Goal: Task Accomplishment & Management: Manage account settings

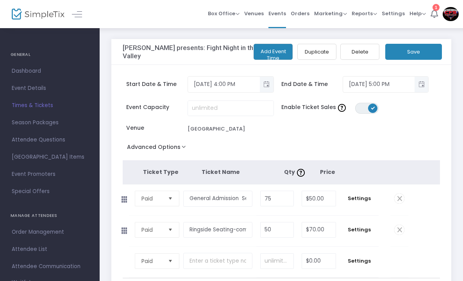
click at [432, 12] on icon at bounding box center [433, 13] width 7 height 9
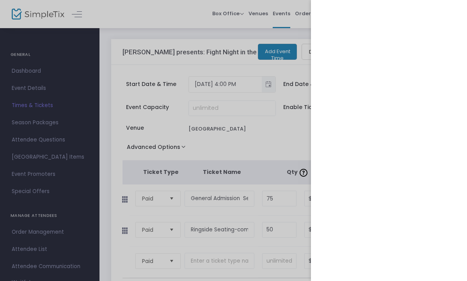
click at [149, 21] on div at bounding box center [233, 140] width 467 height 281
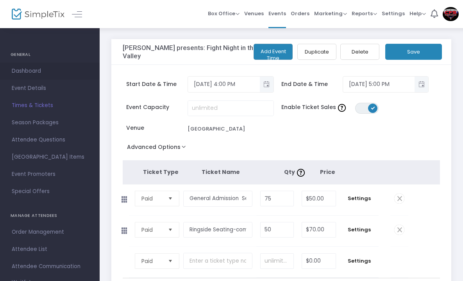
click at [26, 69] on span "Dashboard" at bounding box center [50, 71] width 76 height 10
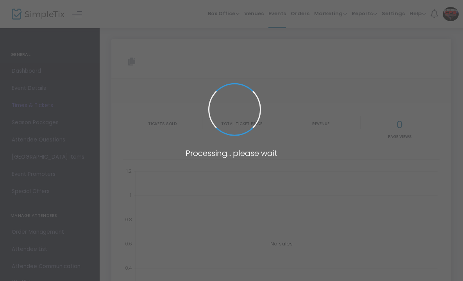
type input "https://www.simpletix.com/e/chris-fields-presents-fight-night-in-the-v-tickets-…"
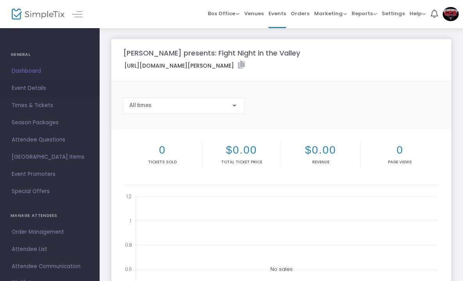
click at [33, 85] on span "Event Details" at bounding box center [50, 88] width 76 height 10
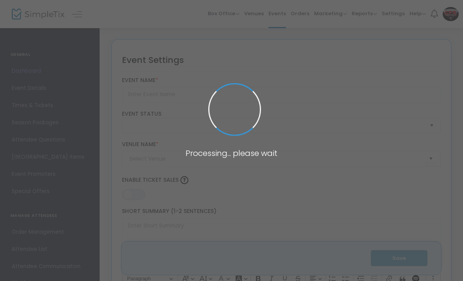
type input "Chris Fields presents: Fight Night in the Valley"
type textarea ""Chris Fields presents... Fight Night in the Valley! 💥October 25th, 2025 — the …"
type input "Register Now"
type input "Merced County Fairground"
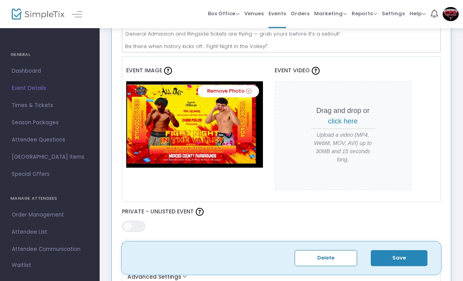
scroll to position [312, 0]
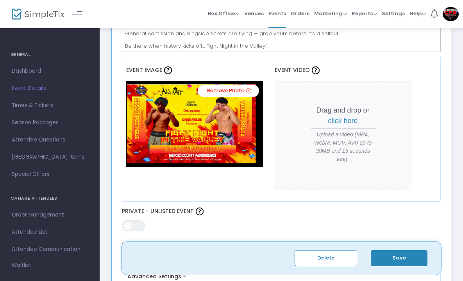
click at [346, 120] on span "click here" at bounding box center [343, 121] width 30 height 8
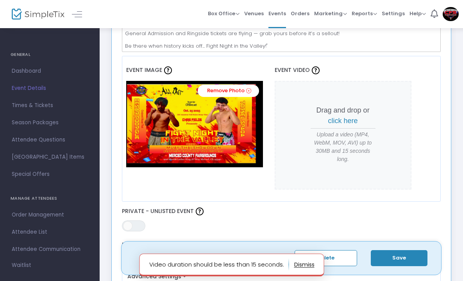
click at [308, 263] on button "button" at bounding box center [304, 264] width 20 height 12
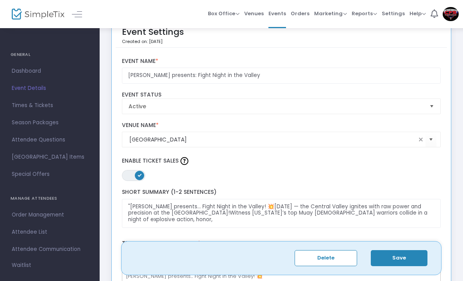
scroll to position [0, 0]
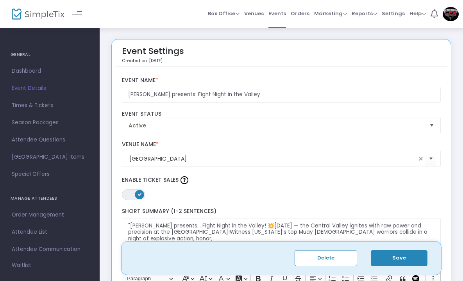
click at [40, 70] on span "Dashboard" at bounding box center [50, 71] width 76 height 10
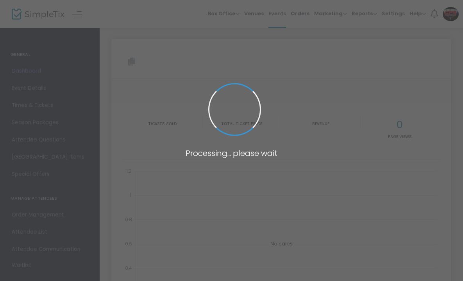
type input "https://www.simpletix.com/e/chris-fields-presents-fight-night-in-the-v-tickets-…"
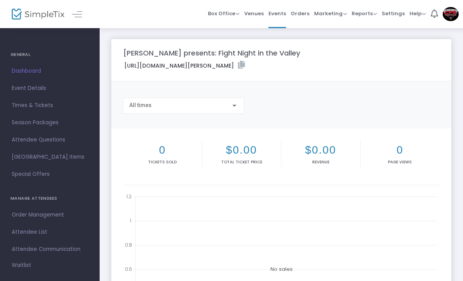
click at [449, 15] on img at bounding box center [450, 14] width 16 height 14
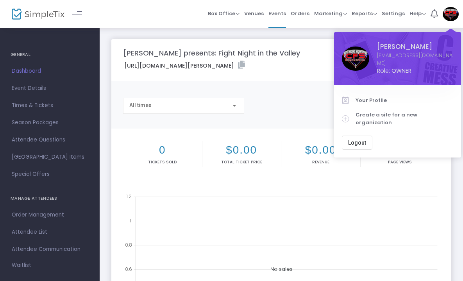
click at [359, 135] on button "Logout" at bounding box center [357, 142] width 30 height 14
